Goal: Entertainment & Leisure: Consume media (video, audio)

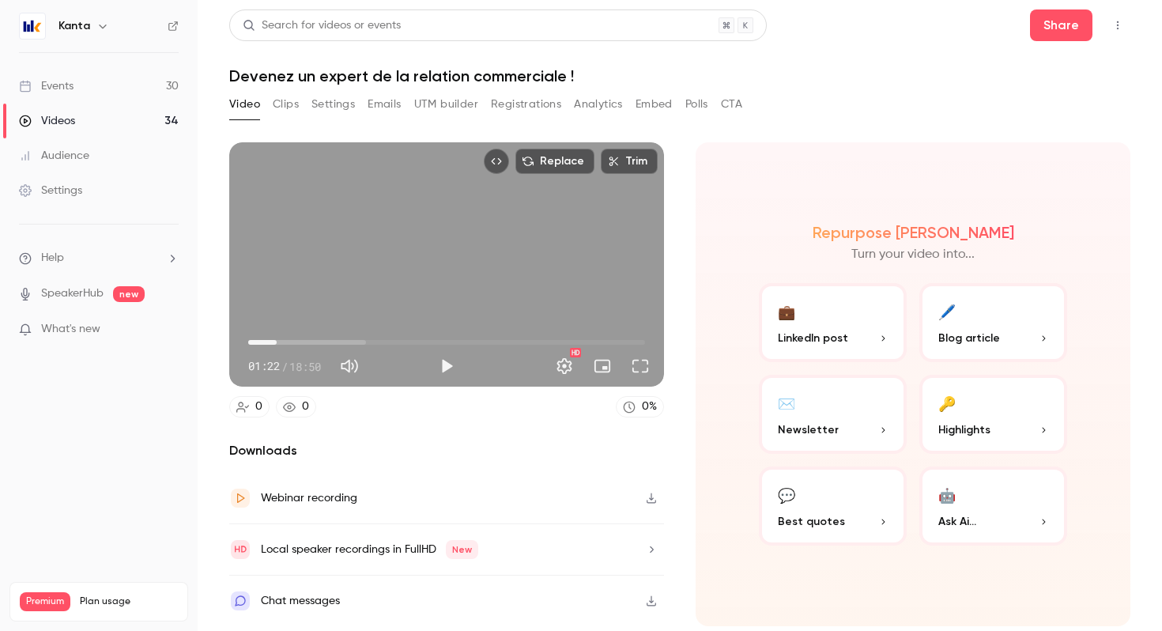
click at [444, 365] on button "Play" at bounding box center [447, 366] width 32 height 32
click at [439, 360] on button "Pause" at bounding box center [447, 366] width 32 height 32
type input "*****"
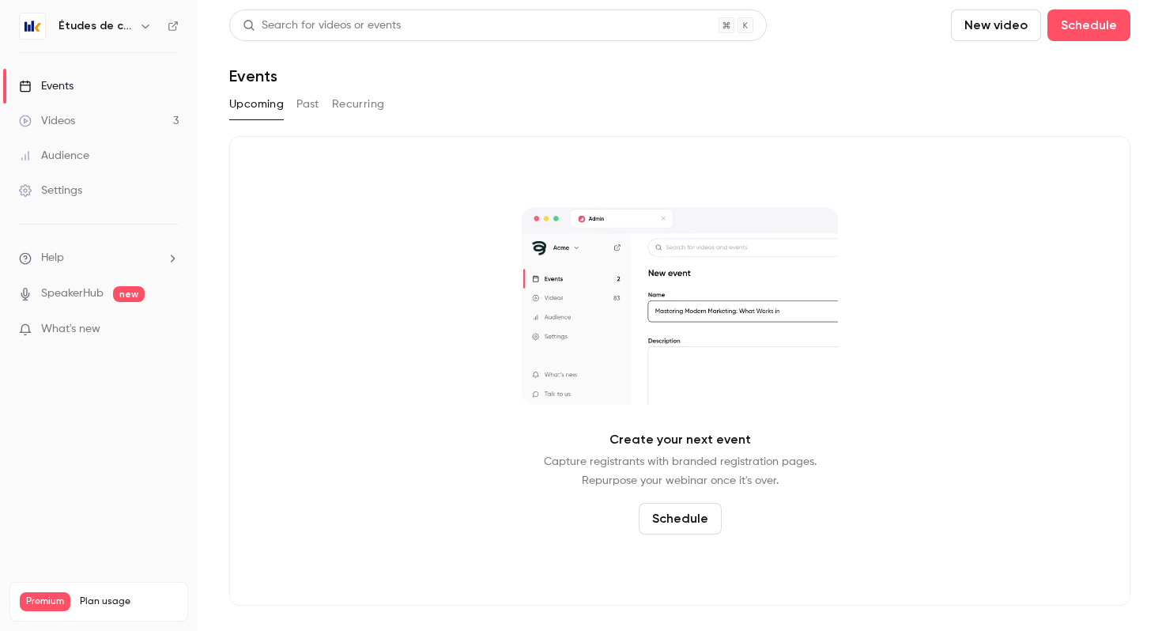
click at [103, 33] on h6 "Études de cas" at bounding box center [95, 26] width 74 height 16
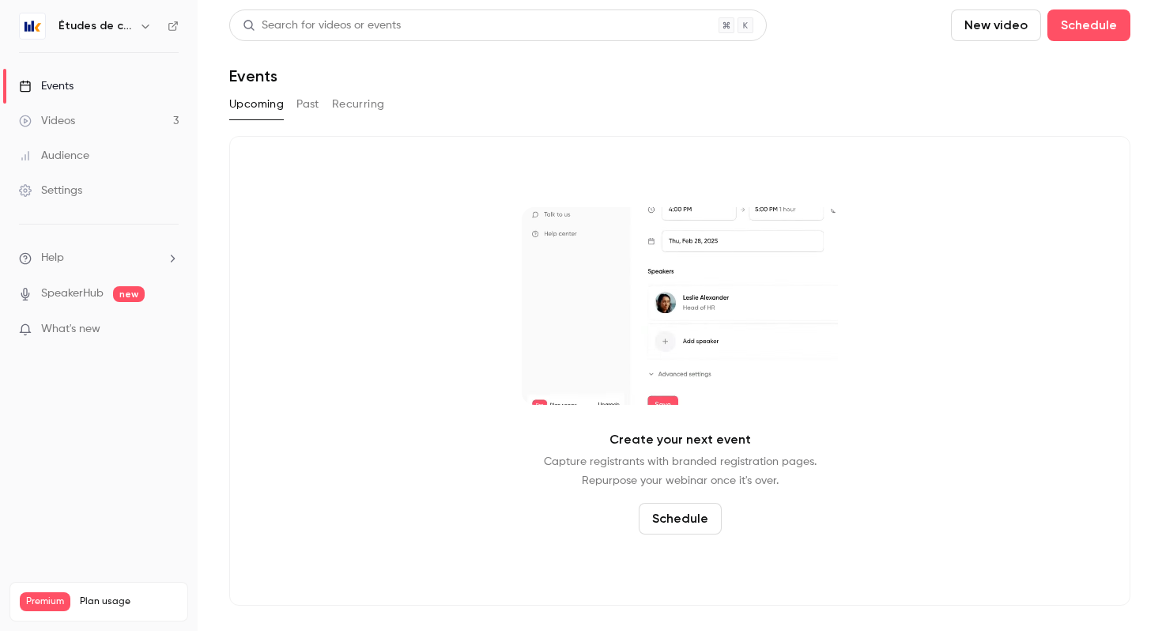
click at [109, 21] on h6 "Études de cas" at bounding box center [95, 26] width 74 height 16
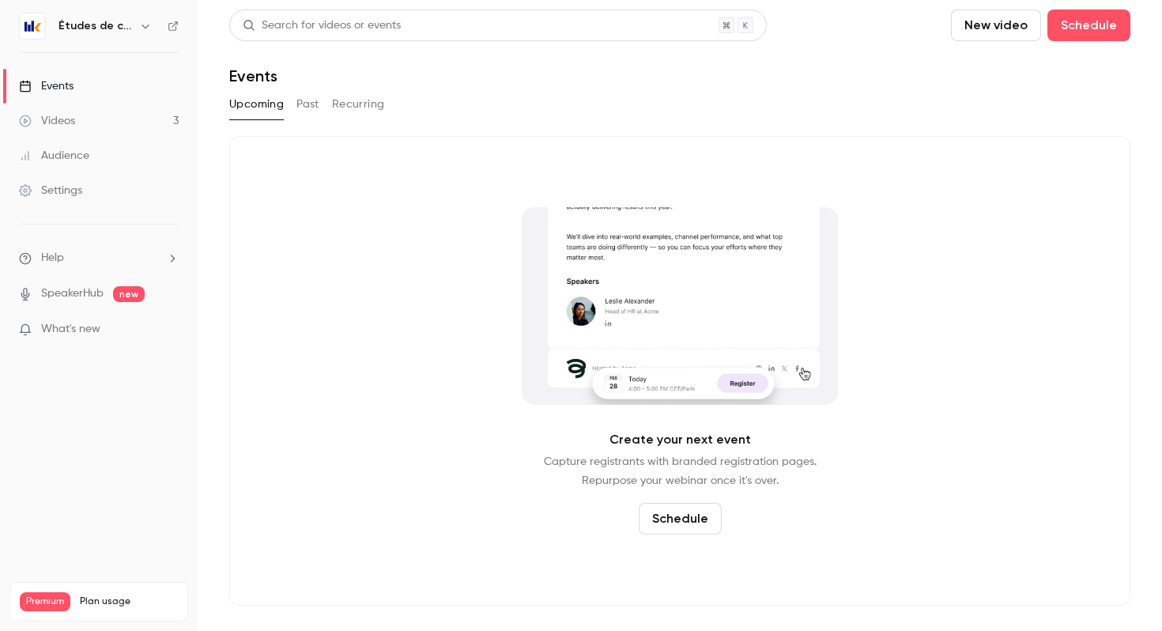
click at [141, 27] on icon "button" at bounding box center [144, 27] width 7 height 4
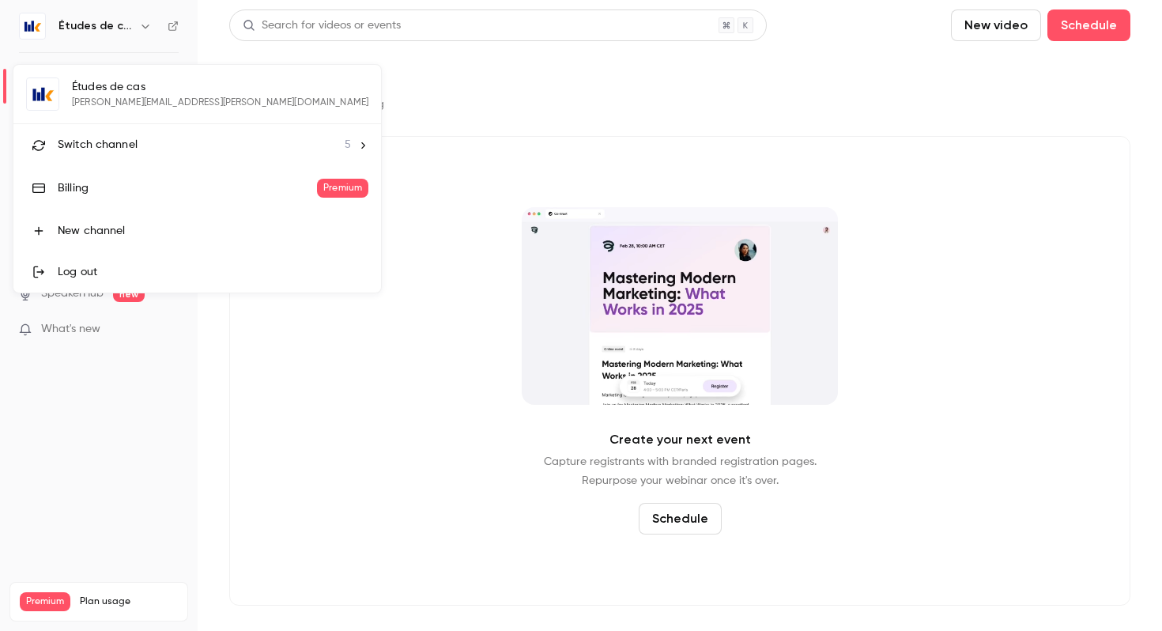
click at [120, 158] on li "Switch channel 5" at bounding box center [197, 145] width 368 height 42
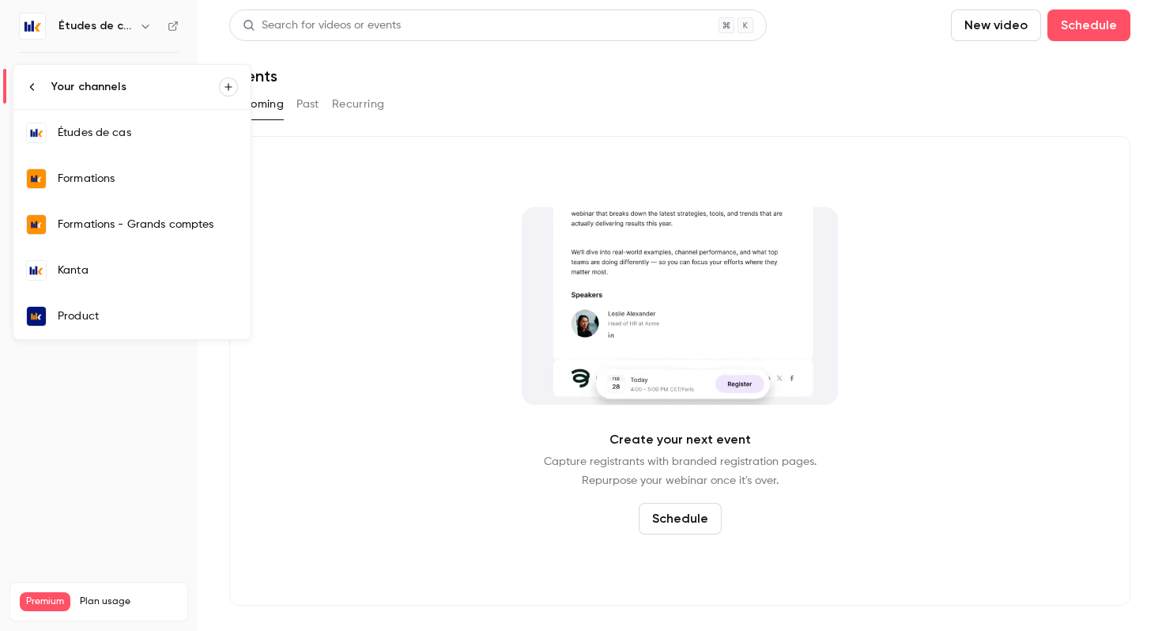
click at [118, 274] on div "Kanta" at bounding box center [148, 270] width 180 height 16
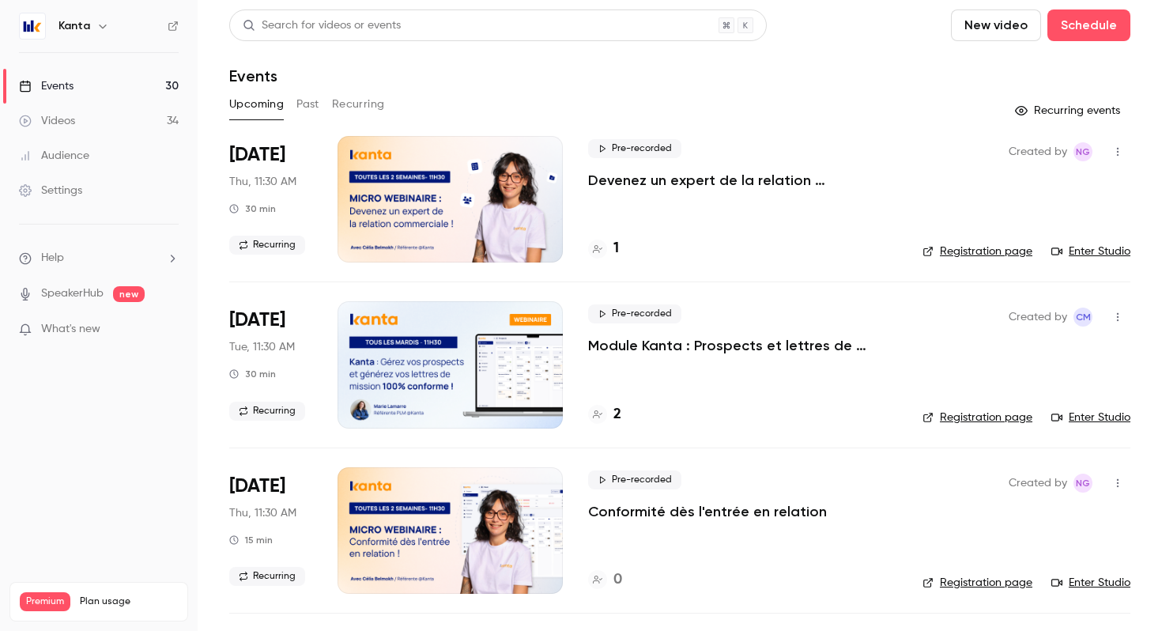
click at [754, 172] on p "Devenez un expert de la relation commerciale !" at bounding box center [742, 180] width 309 height 19
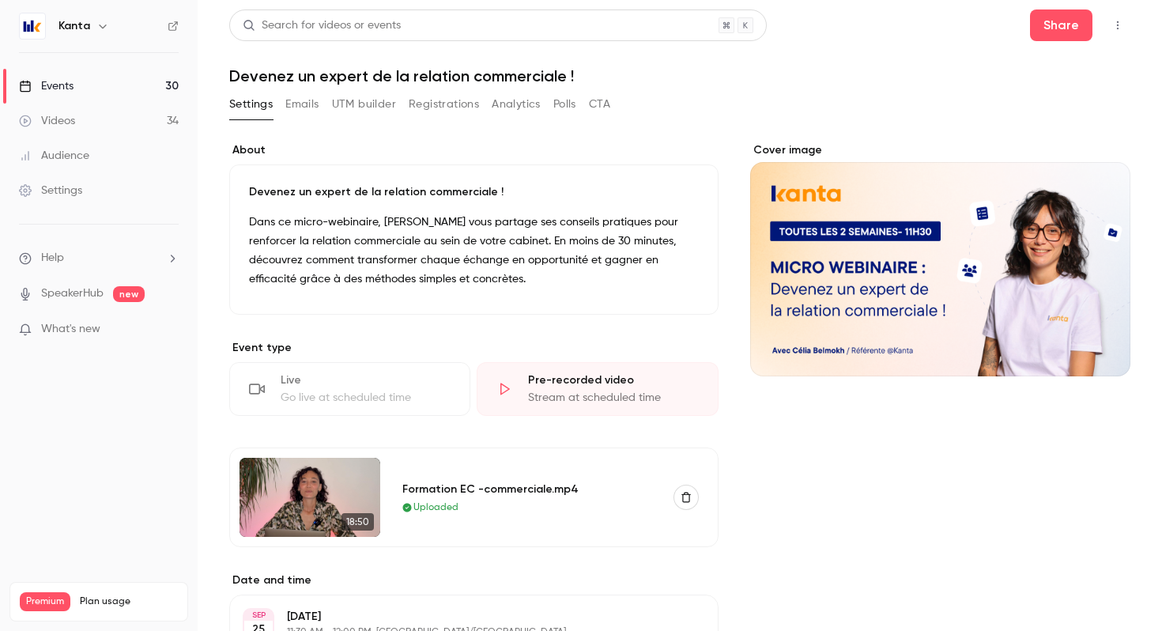
click at [334, 499] on img at bounding box center [309, 497] width 141 height 79
click at [279, 510] on img at bounding box center [309, 497] width 141 height 79
click at [453, 488] on div "Formation EC -commerciale.mp4" at bounding box center [528, 489] width 252 height 17
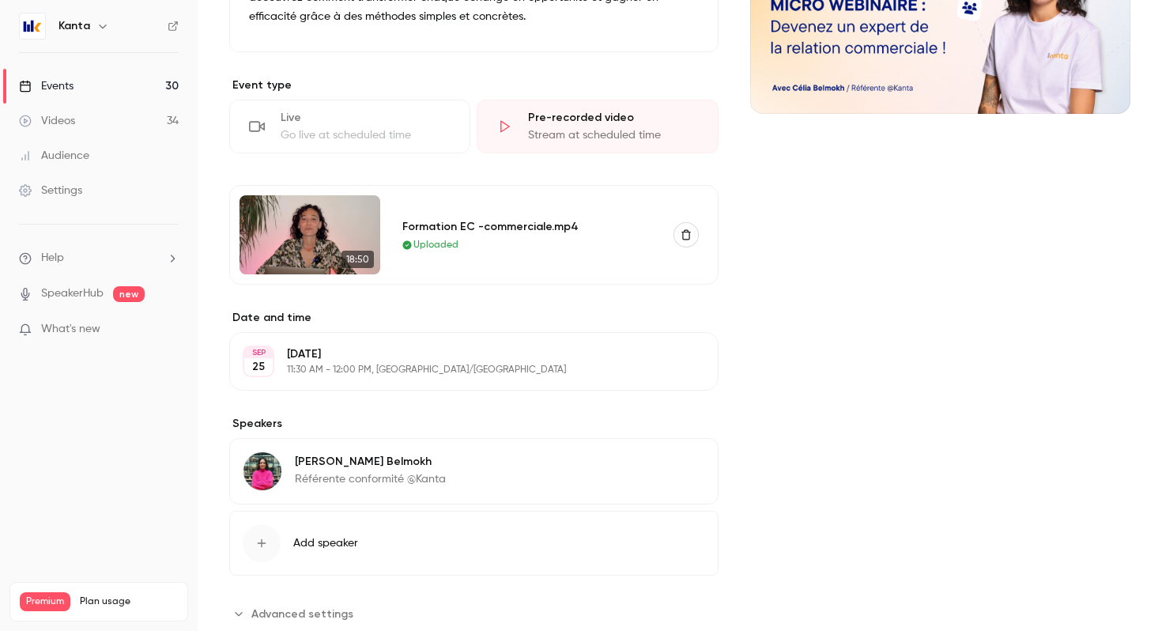
scroll to position [305, 0]
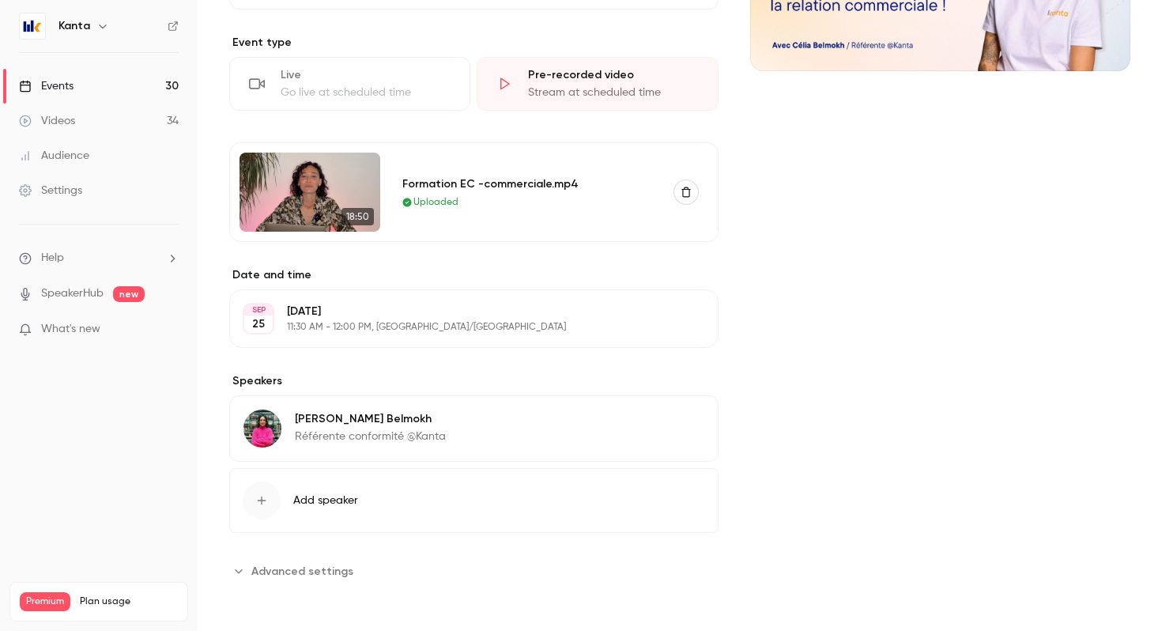
click at [316, 284] on section "Date and time [DATE] [DATE] 11:30 AM - 12:00 PM, [GEOGRAPHIC_DATA]/[GEOGRAPHIC_…" at bounding box center [473, 307] width 489 height 81
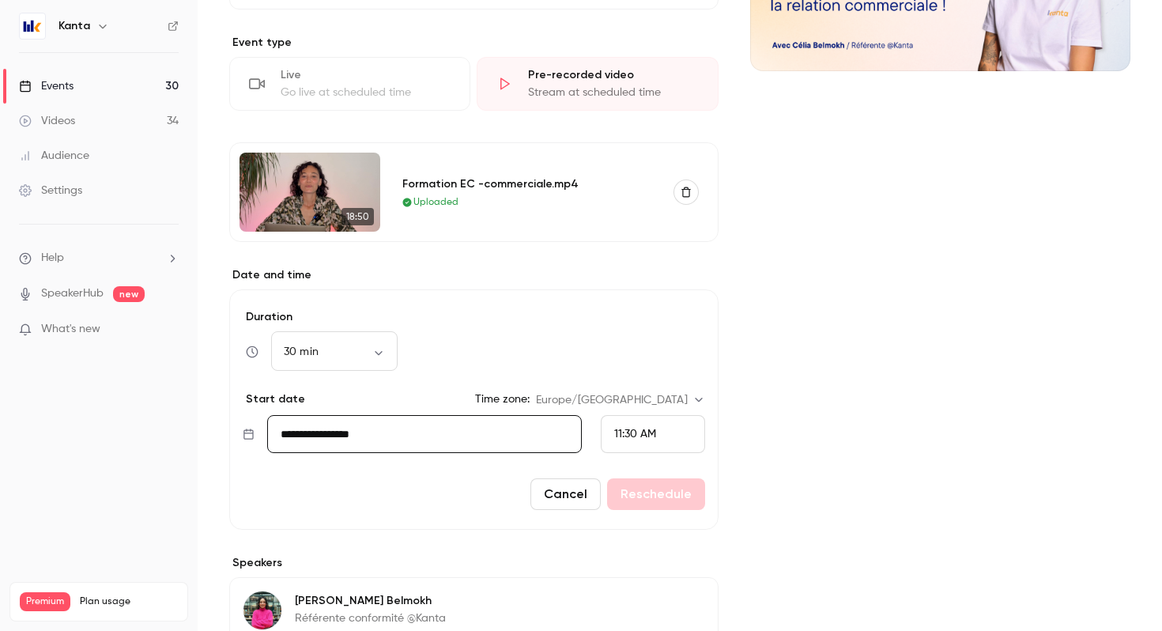
click at [303, 188] on img at bounding box center [309, 192] width 141 height 79
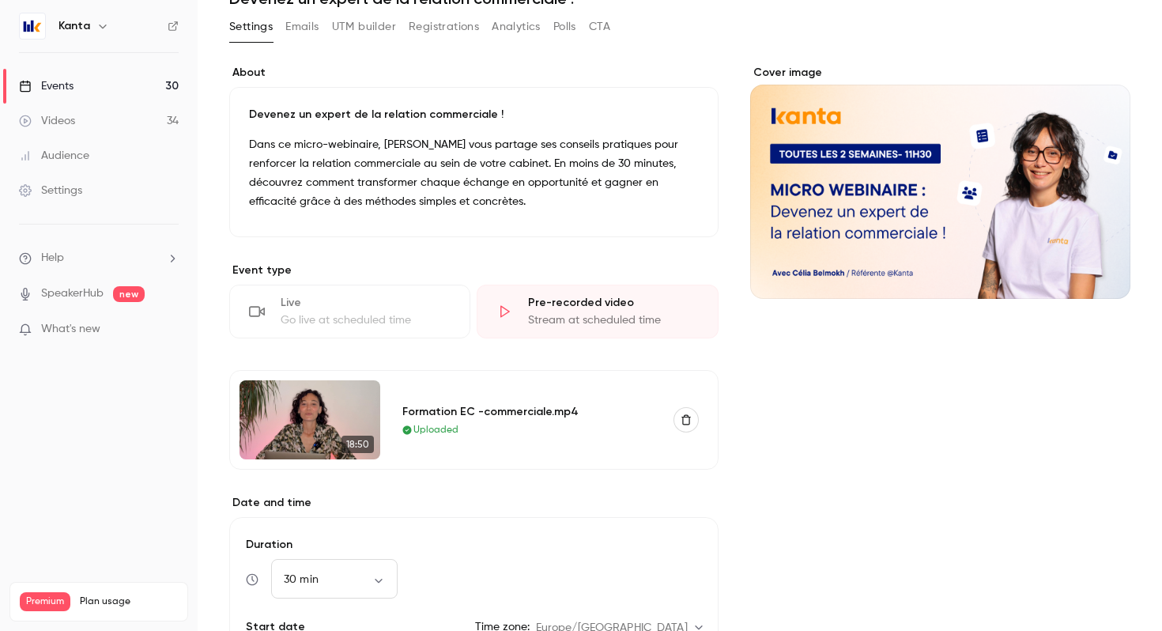
scroll to position [74, 0]
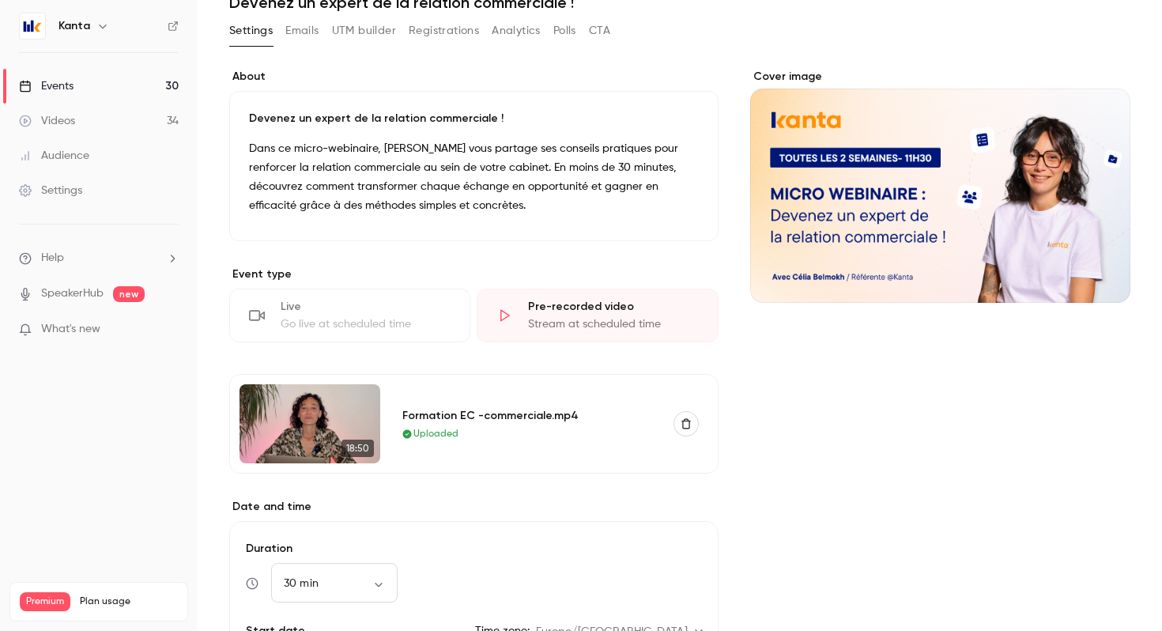
click at [909, 164] on div "Cover image" at bounding box center [940, 186] width 380 height 234
click at [0, 0] on input "Cover image" at bounding box center [0, 0] width 0 height 0
click at [105, 25] on icon "button" at bounding box center [102, 26] width 13 height 13
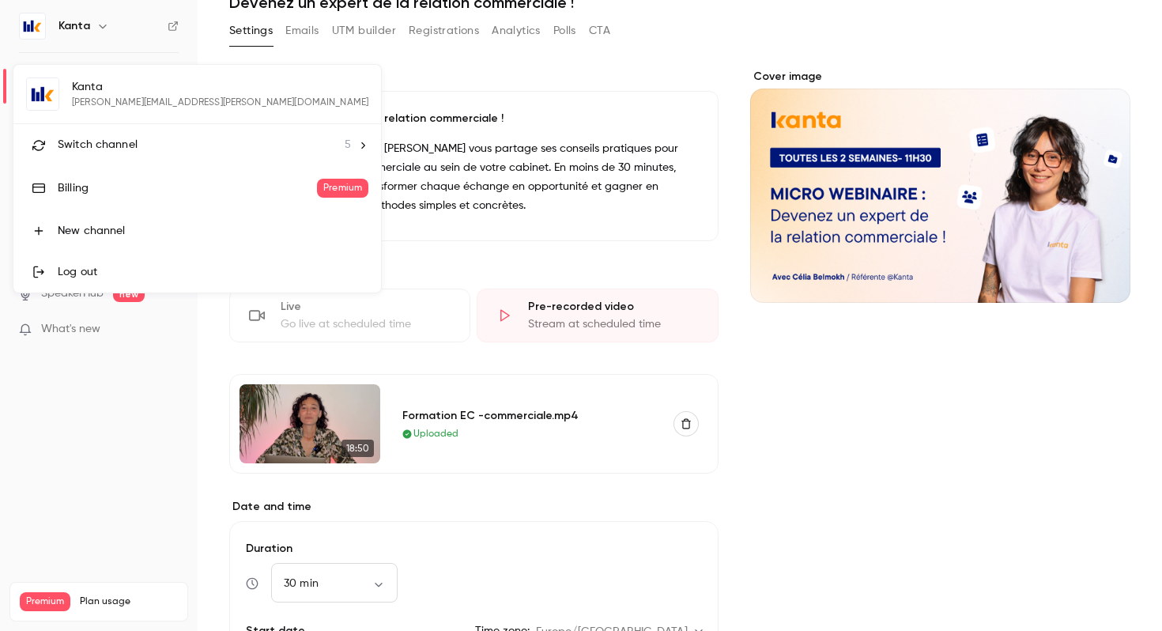
click at [119, 137] on span "Switch channel" at bounding box center [98, 145] width 80 height 17
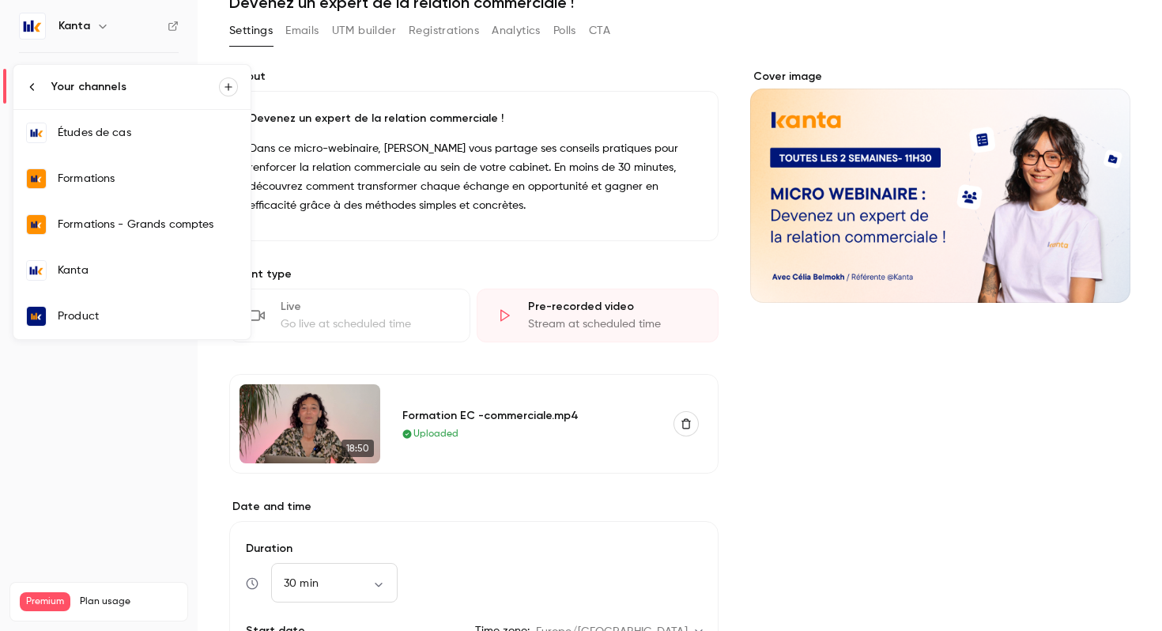
click at [119, 347] on div at bounding box center [581, 315] width 1162 height 631
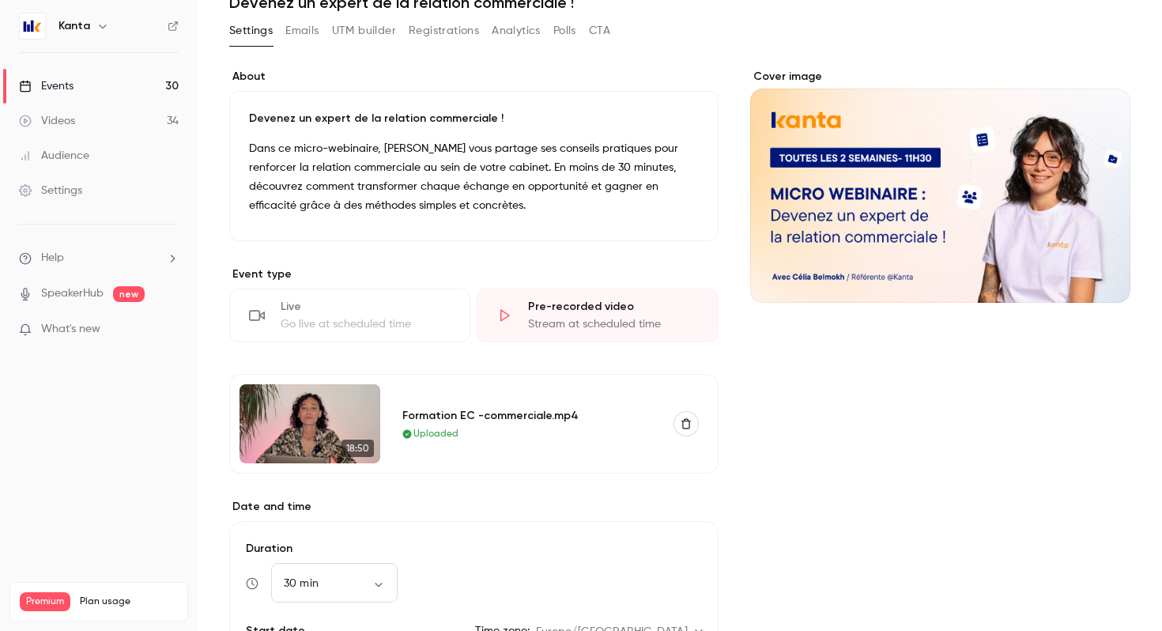
click at [93, 286] on link "SpeakerHub" at bounding box center [72, 293] width 62 height 17
click at [100, 27] on icon "button" at bounding box center [102, 27] width 7 height 4
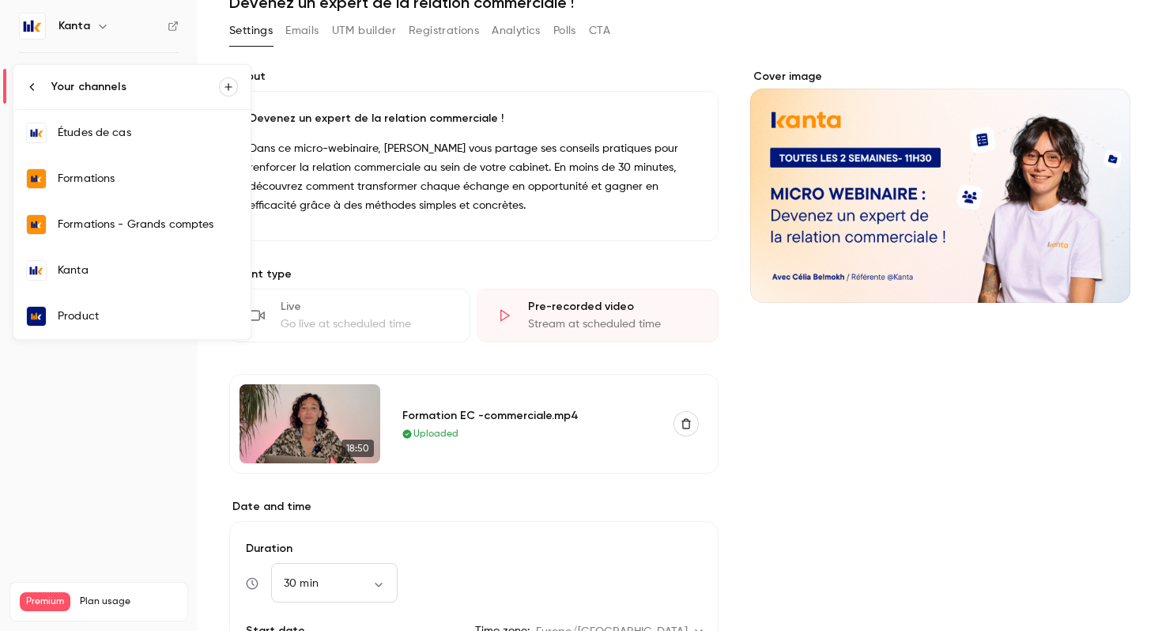
click at [101, 261] on link "Kanta" at bounding box center [131, 270] width 237 height 46
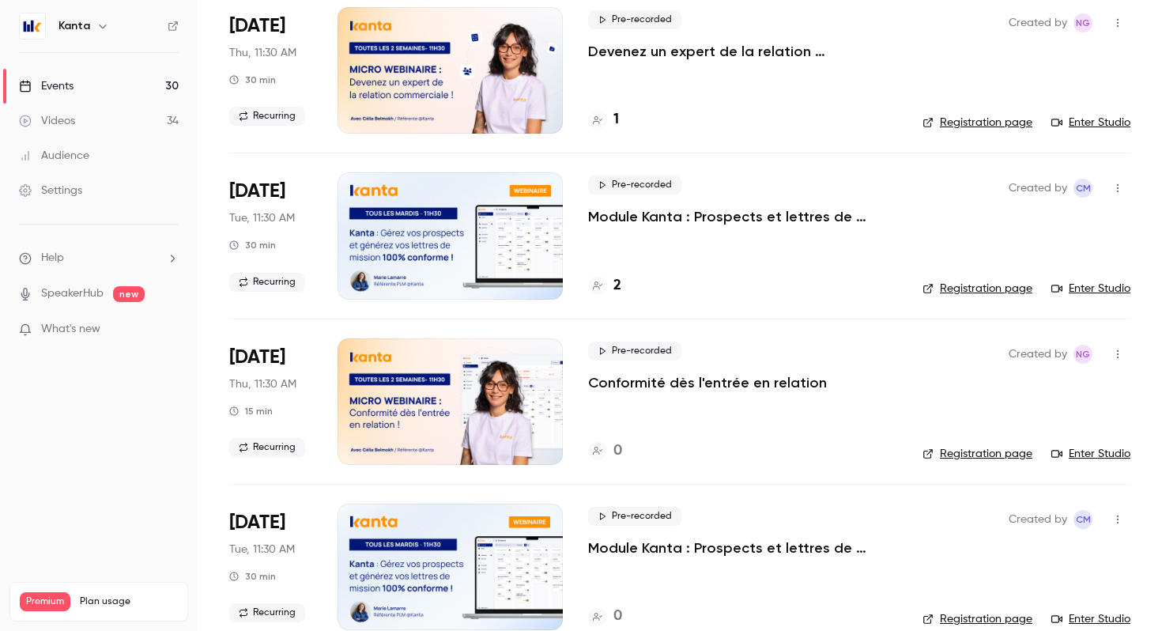
scroll to position [130, 0]
click at [149, 126] on link "Videos 34" at bounding box center [99, 121] width 198 height 35
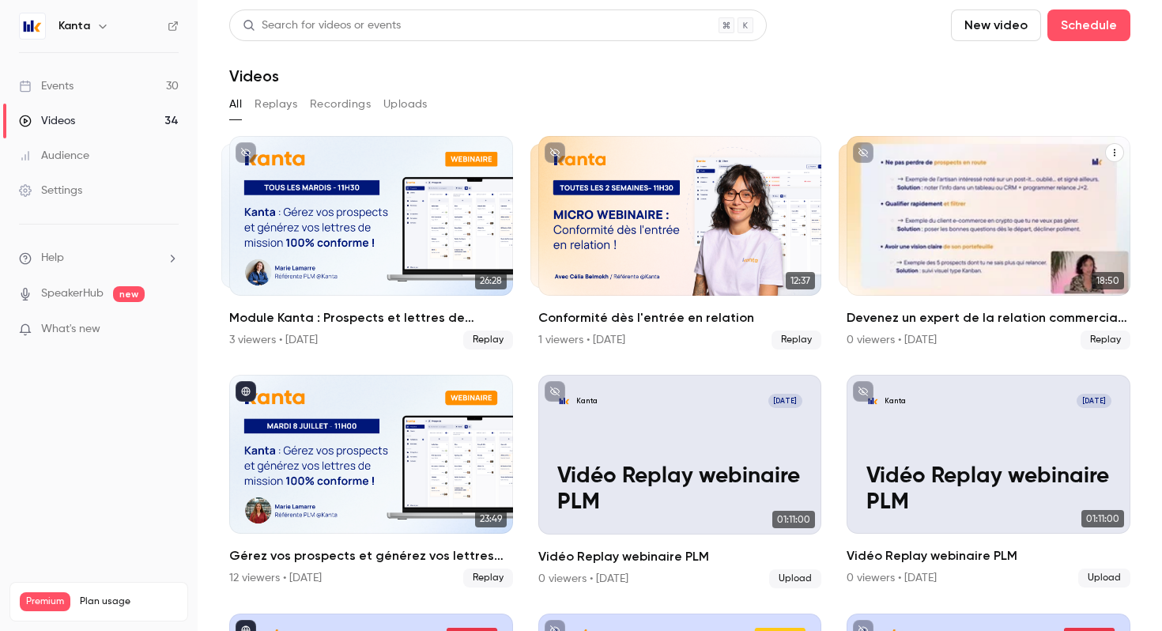
click at [952, 235] on div "Devenez un expert de la relation commerciale !" at bounding box center [988, 216] width 284 height 160
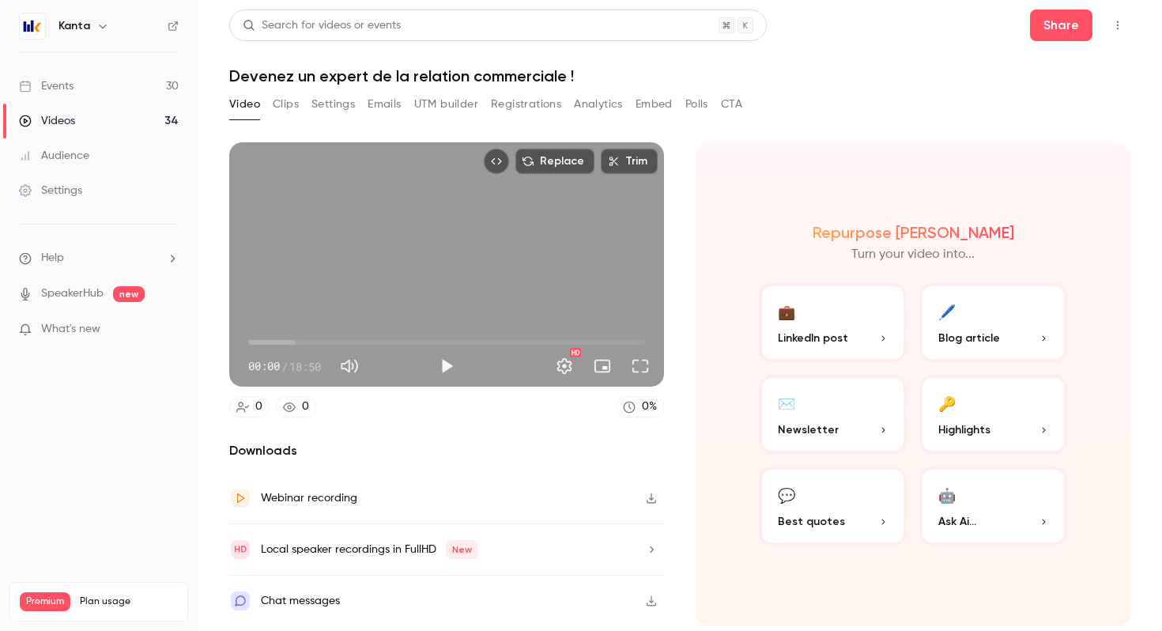
click at [439, 369] on button "Play" at bounding box center [447, 366] width 32 height 32
click at [447, 365] on button "Pause" at bounding box center [447, 366] width 32 height 32
click at [447, 365] on button "Play" at bounding box center [447, 366] width 32 height 32
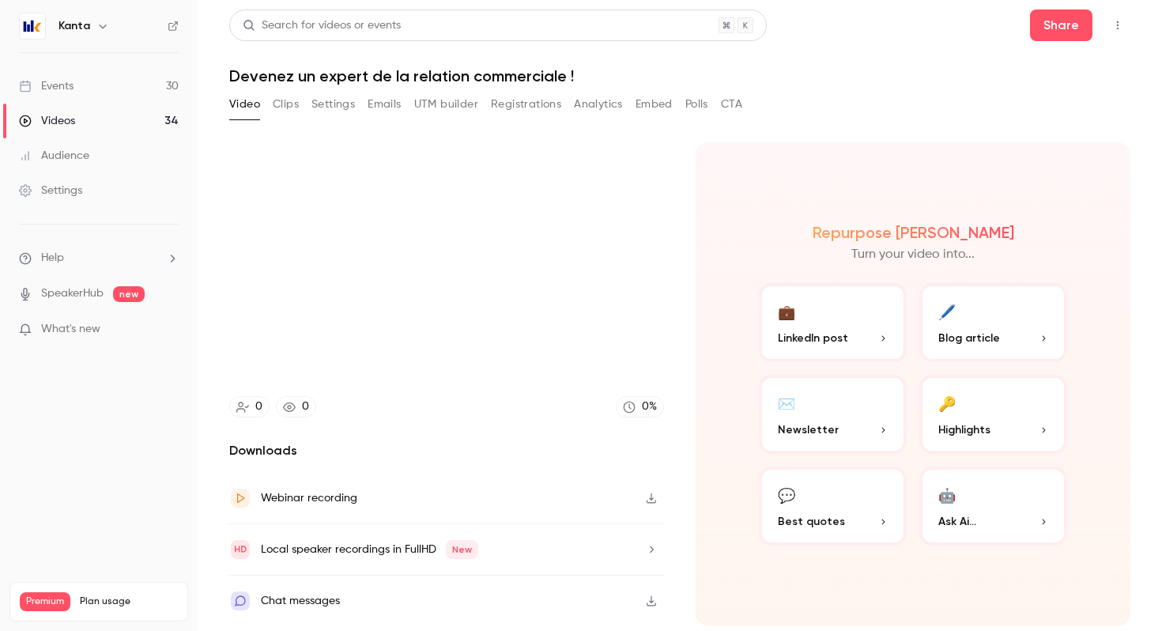
type input "******"
